Goal: Use online tool/utility: Use online tool/utility

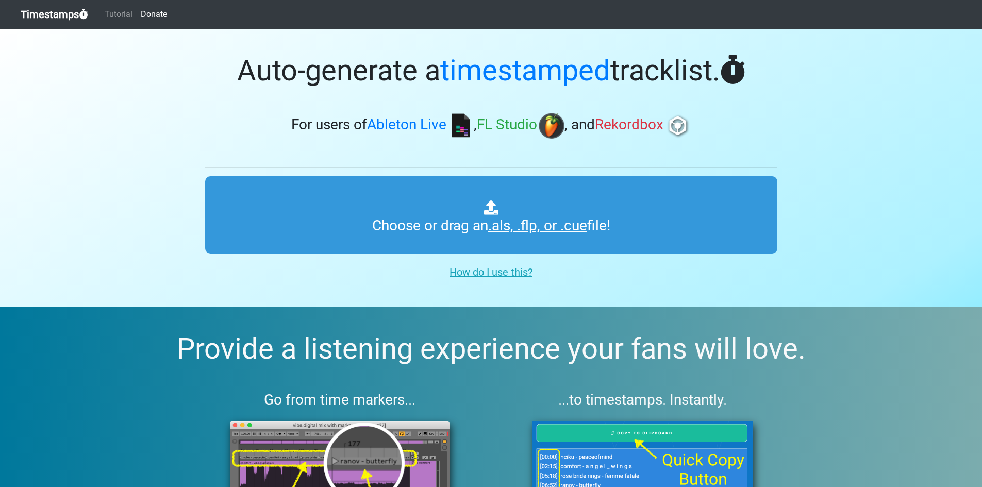
click at [638, 279] on div "How do I use this?" at bounding box center [491, 270] width 588 height 25
type input "C:\fakepath\21 pack.flp"
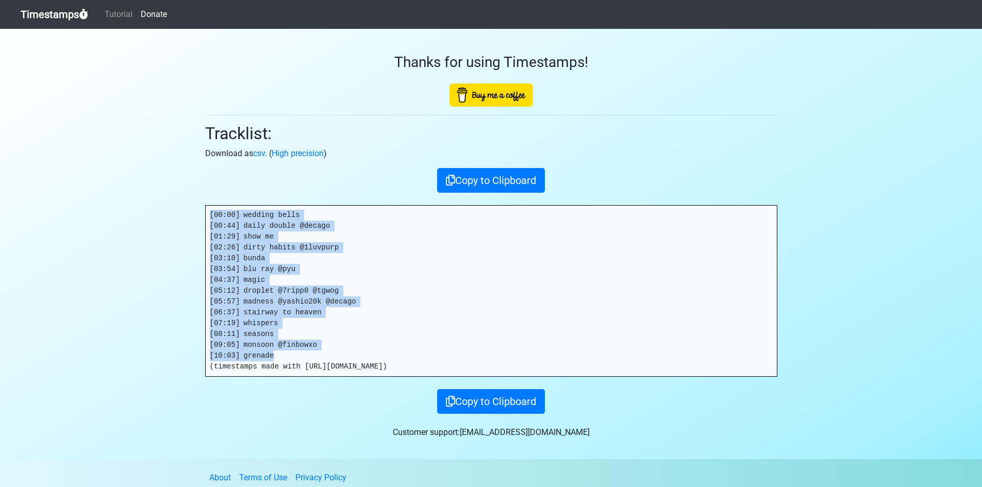
drag, startPoint x: 270, startPoint y: 356, endPoint x: 206, endPoint y: 212, distance: 156.9
click at [206, 212] on pre "[00:00] wedding bells [00:44] daily double @decago [01:29] show me [02:26] dirt…" at bounding box center [491, 291] width 571 height 171
copy pre "[00:00] wedding bells [00:44] daily double @decago [01:29] show me [02:26] dirt…"
